Goal: Information Seeking & Learning: Learn about a topic

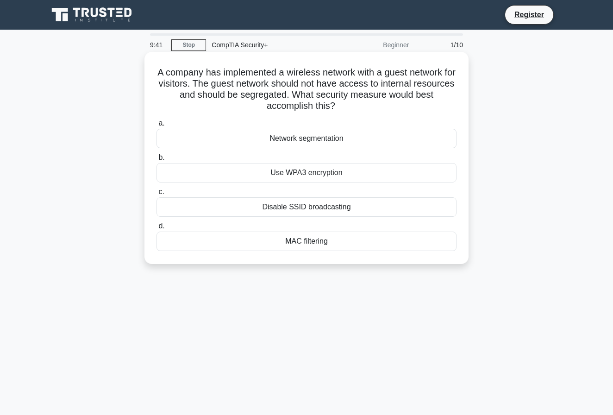
click at [236, 141] on div "Network segmentation" at bounding box center [307, 138] width 300 height 19
click at [157, 126] on input "a. Network segmentation" at bounding box center [157, 123] width 0 height 6
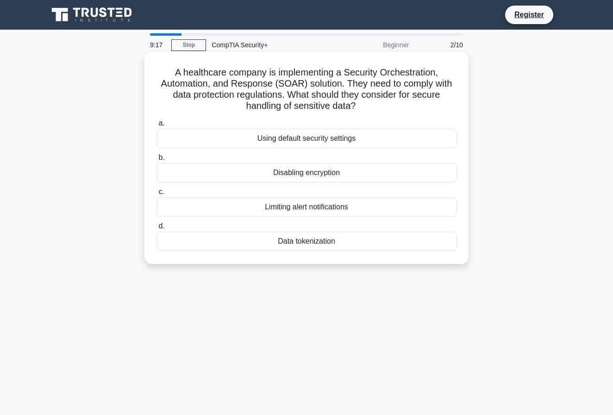
click at [238, 242] on div "Data tokenization" at bounding box center [307, 241] width 300 height 19
click at [157, 229] on input "d. Data tokenization" at bounding box center [157, 226] width 0 height 6
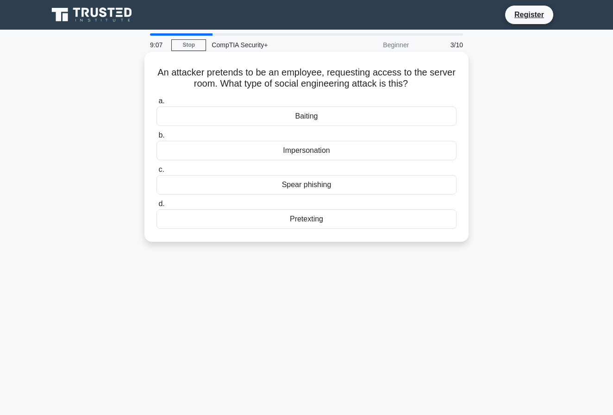
click at [202, 147] on div "Impersonation" at bounding box center [307, 150] width 300 height 19
click at [157, 138] on input "b. Impersonation" at bounding box center [157, 135] width 0 height 6
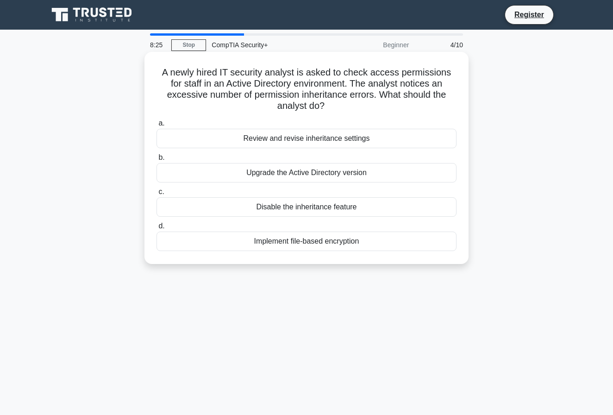
click at [232, 129] on div "Review and revise inheritance settings" at bounding box center [307, 138] width 300 height 19
click at [157, 126] on input "a. Review and revise inheritance settings" at bounding box center [157, 123] width 0 height 6
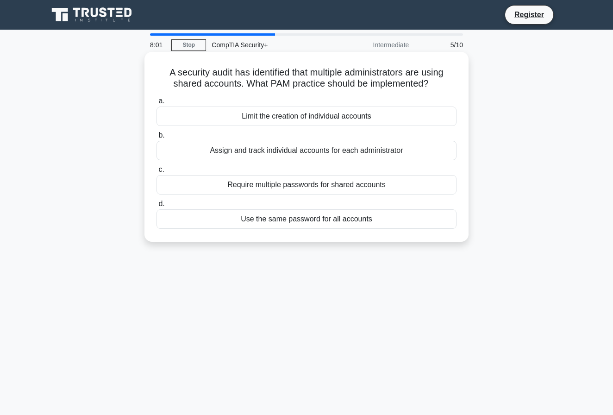
click at [287, 155] on div "Assign and track individual accounts for each administrator" at bounding box center [307, 150] width 300 height 19
click at [157, 138] on input "b. Assign and track individual accounts for each administrator" at bounding box center [157, 135] width 0 height 6
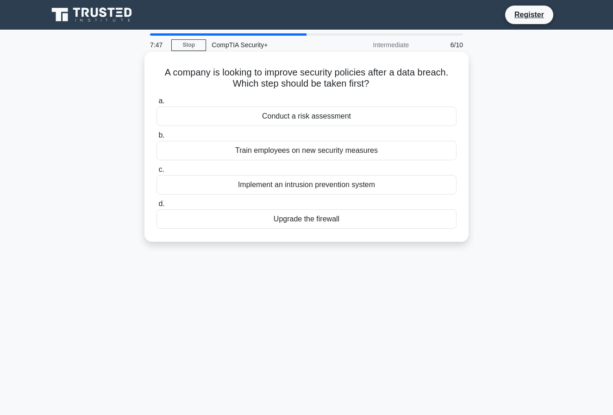
click at [321, 113] on div "Conduct a risk assessment" at bounding box center [307, 115] width 300 height 19
click at [157, 104] on input "a. Conduct a risk assessment" at bounding box center [157, 101] width 0 height 6
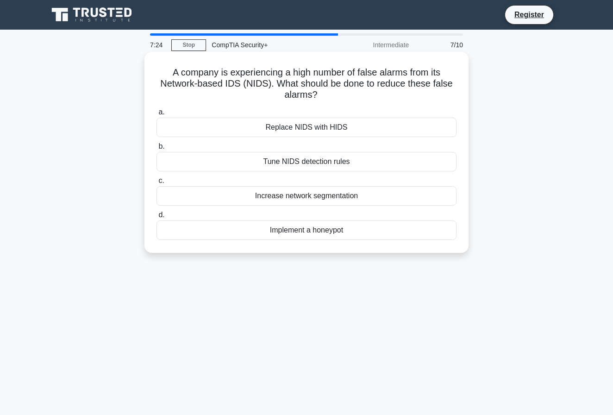
click at [322, 161] on div "Tune NIDS detection rules" at bounding box center [307, 161] width 300 height 19
click at [157, 150] on input "b. Tune NIDS detection rules" at bounding box center [157, 147] width 0 height 6
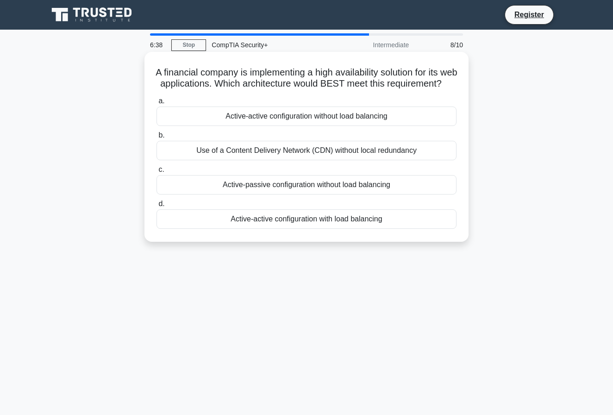
click at [296, 229] on div "Active-active configuration with load balancing" at bounding box center [307, 218] width 300 height 19
click at [157, 207] on input "d. Active-active configuration with load balancing" at bounding box center [157, 204] width 0 height 6
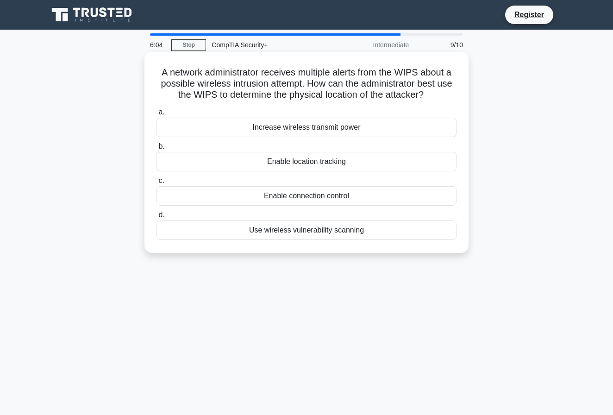
click at [322, 162] on div "Enable location tracking" at bounding box center [307, 161] width 300 height 19
click at [157, 150] on input "b. Enable location tracking" at bounding box center [157, 147] width 0 height 6
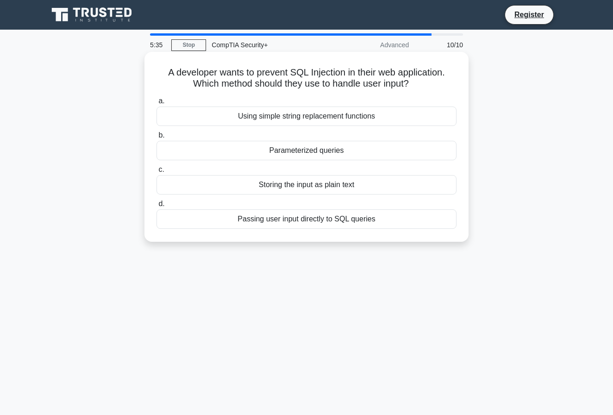
click at [356, 112] on div "Using simple string replacement functions" at bounding box center [307, 115] width 300 height 19
click at [157, 104] on input "a. Using simple string replacement functions" at bounding box center [157, 101] width 0 height 6
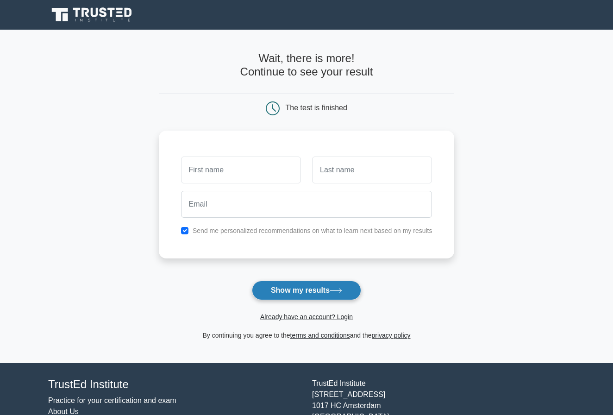
click at [307, 288] on button "Show my results" at bounding box center [306, 290] width 109 height 19
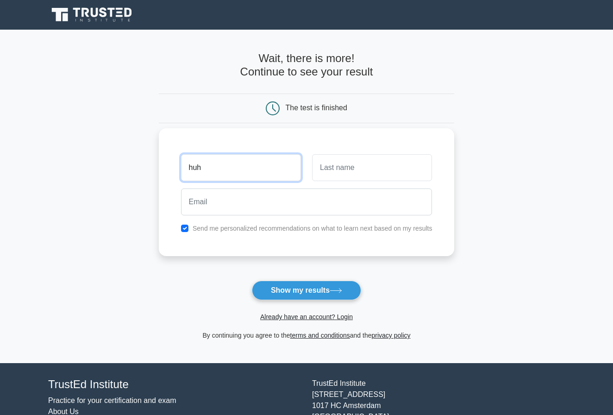
type input "huh"
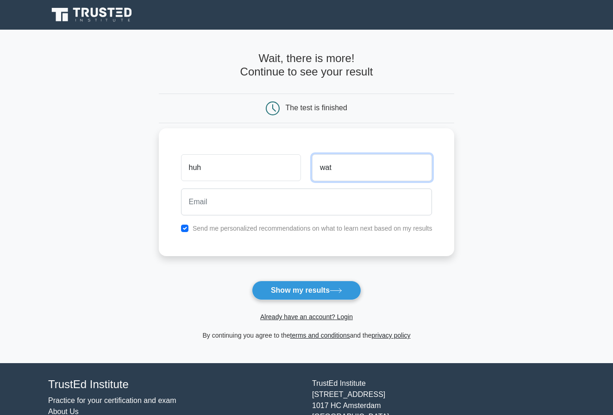
type input "wat"
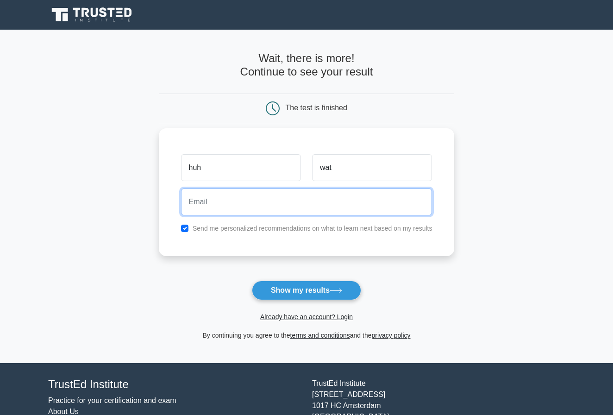
type input "hermits.squeals_1j@icloud.com"
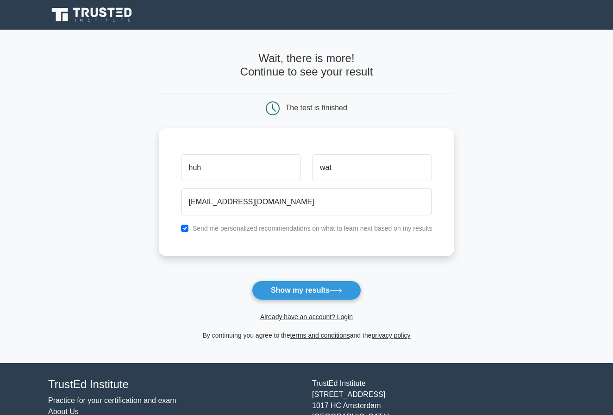
click at [187, 228] on input "checkbox" at bounding box center [184, 228] width 7 height 7
checkbox input "false"
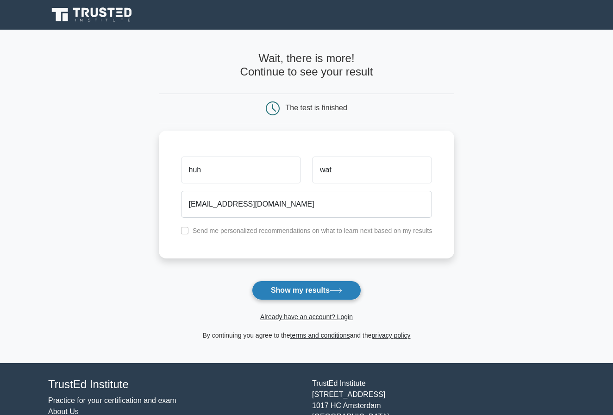
click at [310, 296] on button "Show my results" at bounding box center [306, 290] width 109 height 19
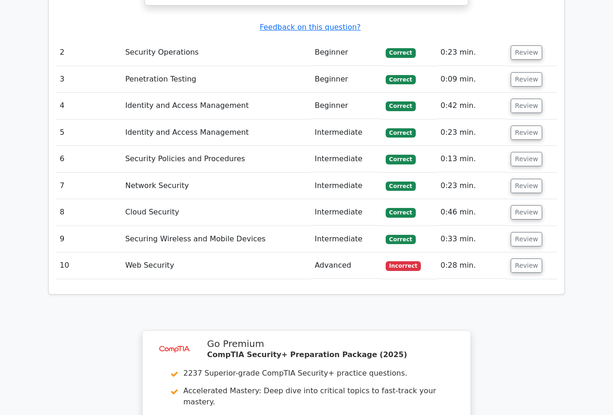
scroll to position [1122, 0]
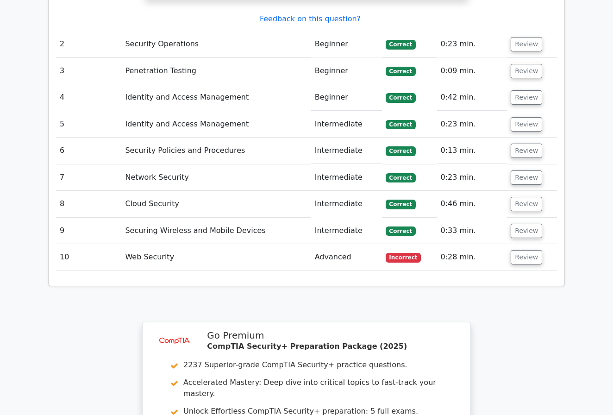
click at [223, 244] on td "Web Security" at bounding box center [215, 257] width 189 height 26
click at [120, 244] on td "10" at bounding box center [88, 257] width 65 height 26
click at [518, 250] on button "Review" at bounding box center [526, 257] width 31 height 14
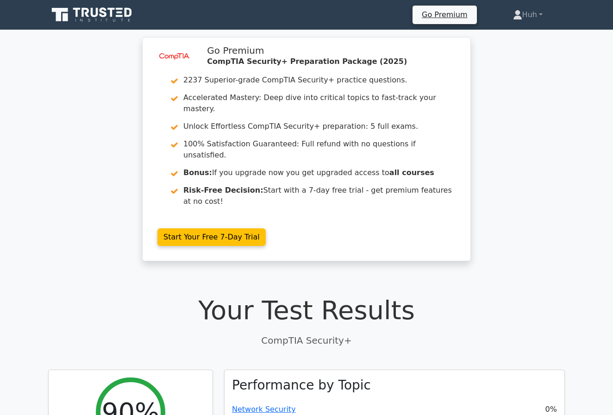
scroll to position [0, 0]
